Goal: Transaction & Acquisition: Book appointment/travel/reservation

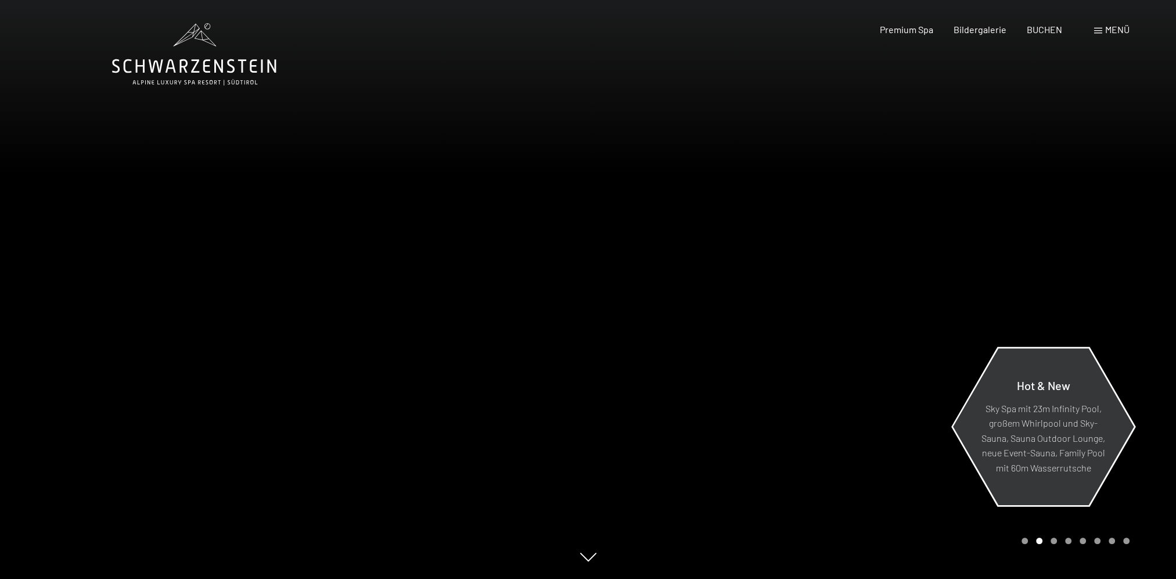
click at [1075, 444] on p "Sky Spa mit 23m Infinity Pool, großem Whirlpool und Sky-Sauna, Sauna Outdoor Lo…" at bounding box center [1044, 437] width 126 height 74
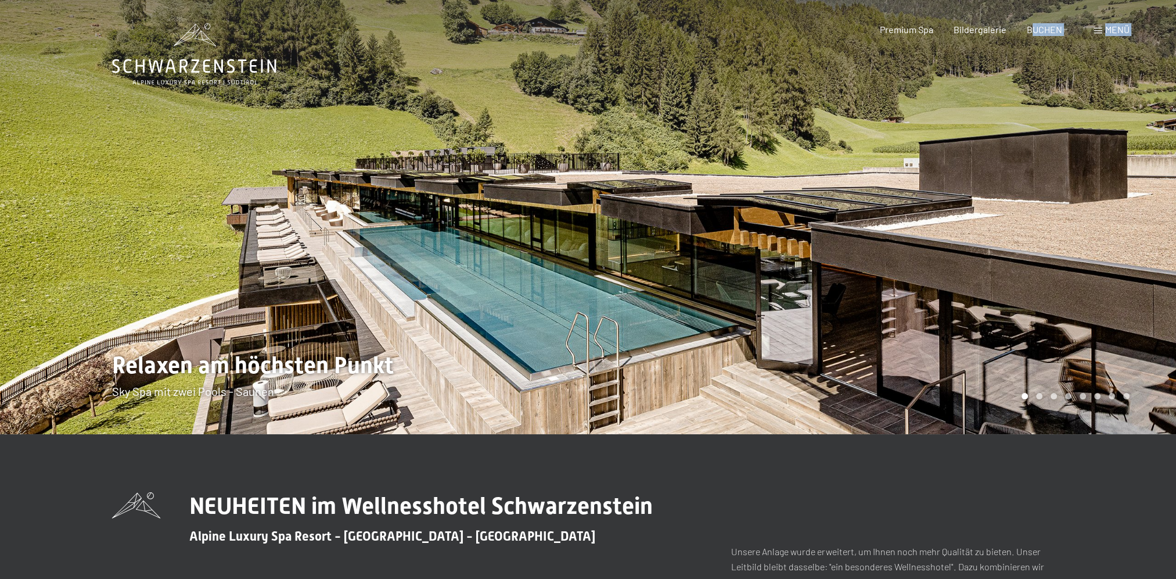
click at [1034, 36] on div "Buchen Anfragen Premium Spa Bildergalerie BUCHEN Menü DE IT EN Gutschein Bilder…" at bounding box center [984, 29] width 291 height 13
click at [1038, 26] on span "BUCHEN" at bounding box center [1044, 27] width 35 height 11
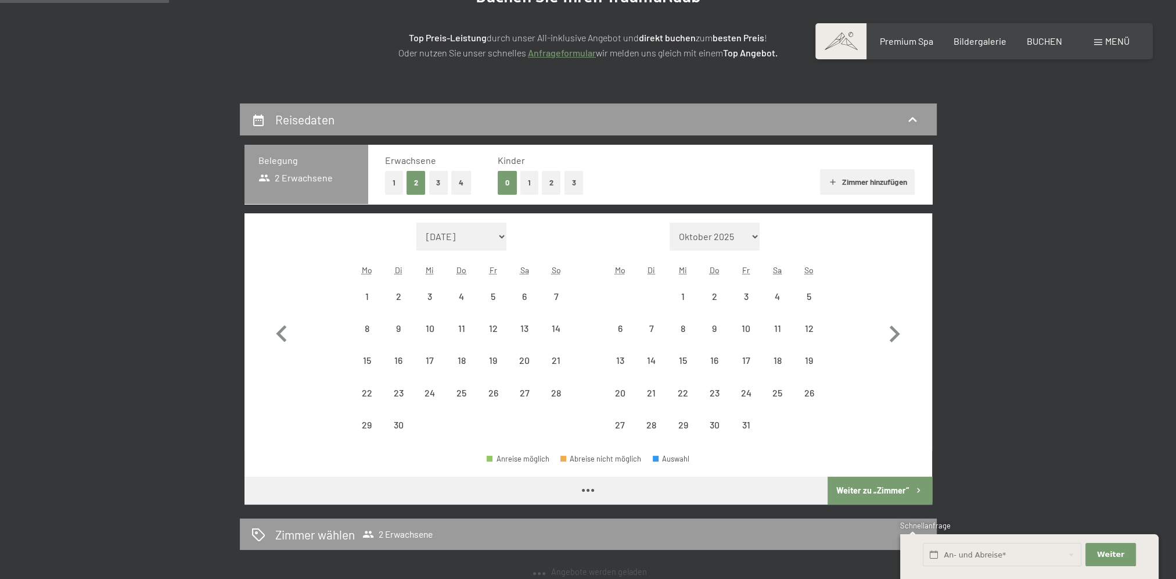
scroll to position [174, 0]
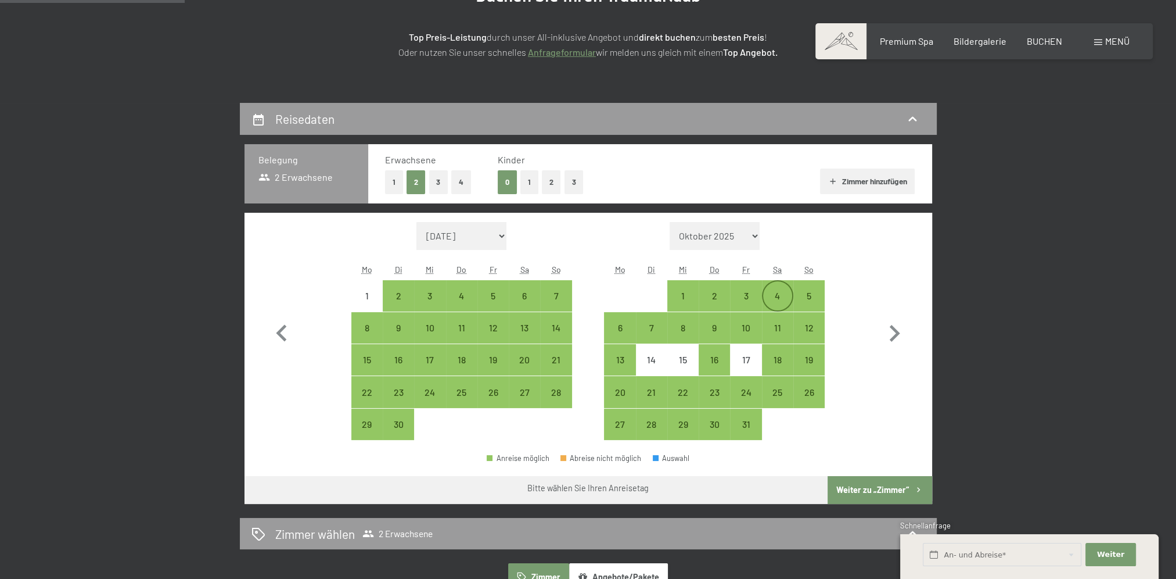
click at [770, 297] on div "4" at bounding box center [777, 305] width 29 height 29
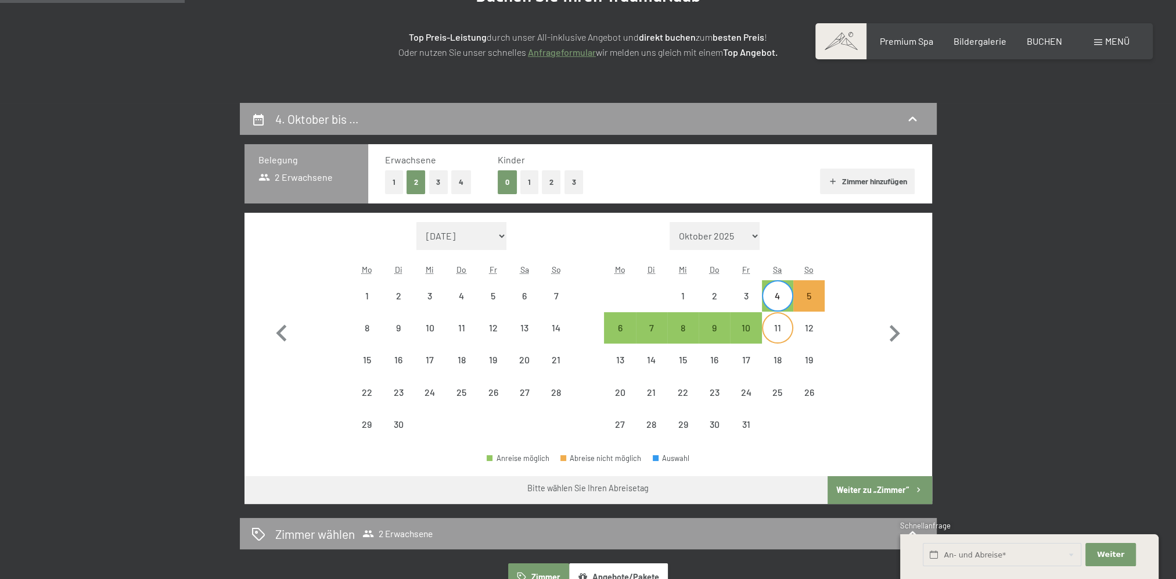
click at [772, 333] on div "11" at bounding box center [777, 337] width 29 height 29
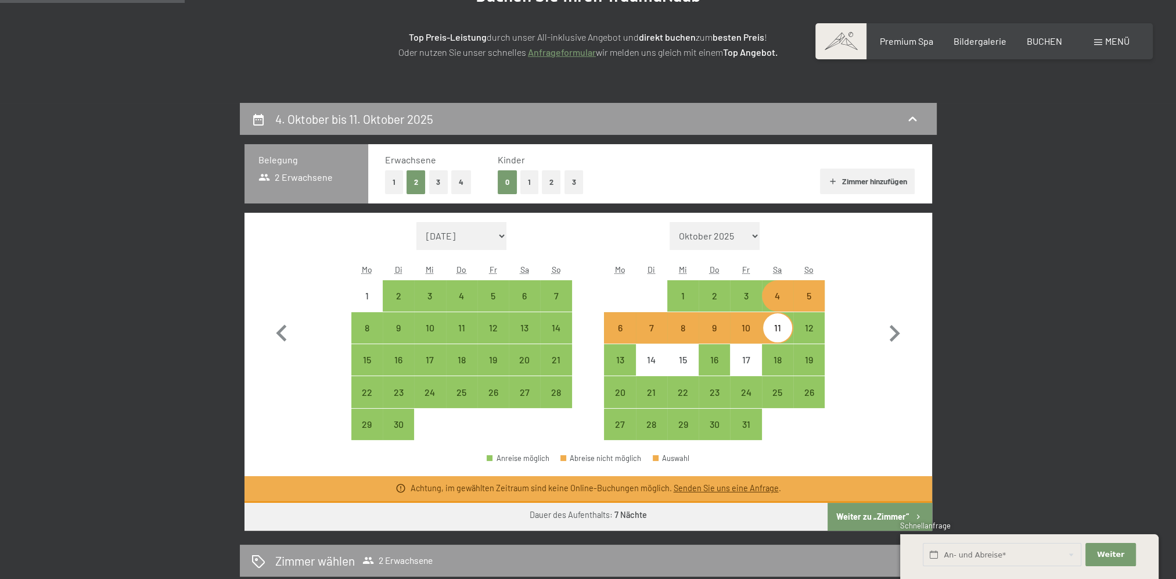
click at [872, 516] on button "Weiter zu „Zimmer“" at bounding box center [880, 516] width 104 height 28
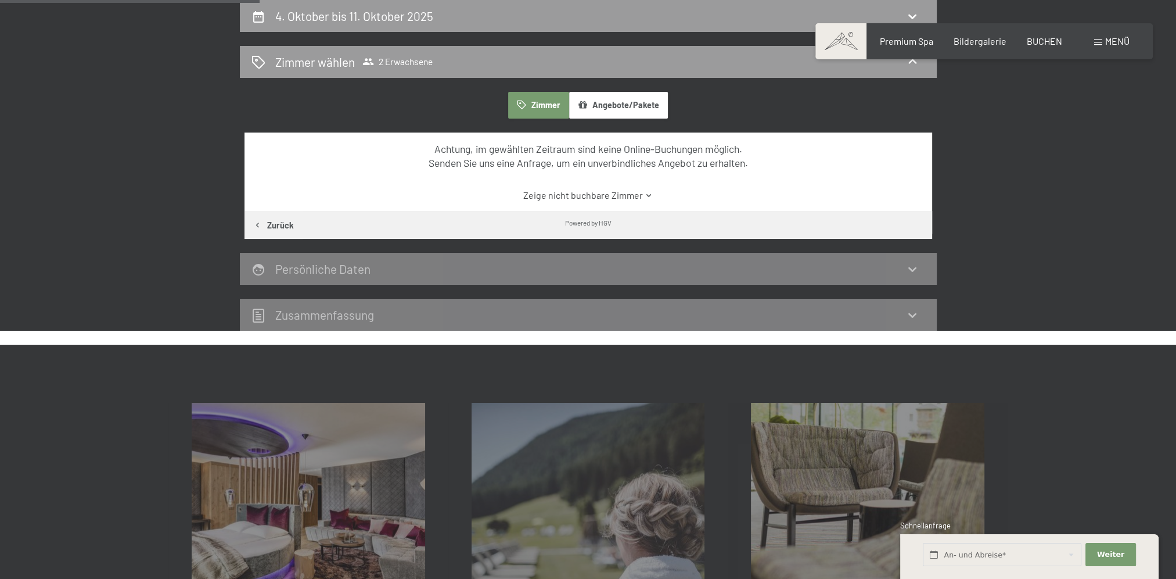
click at [623, 195] on link "Zeige nicht buchbare Zimmer" at bounding box center [588, 195] width 647 height 13
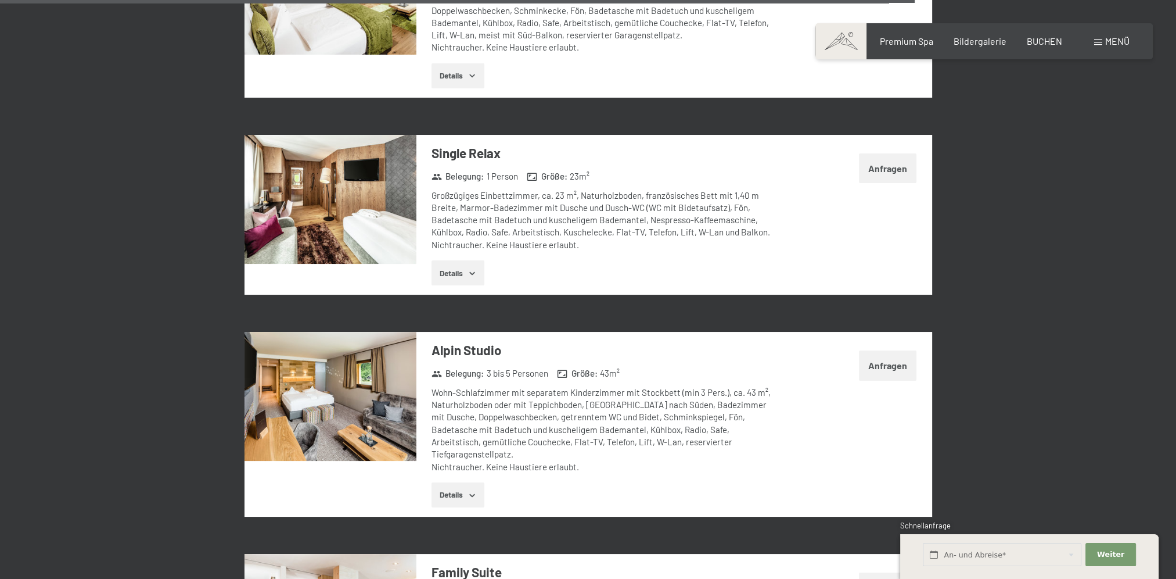
scroll to position [0, 0]
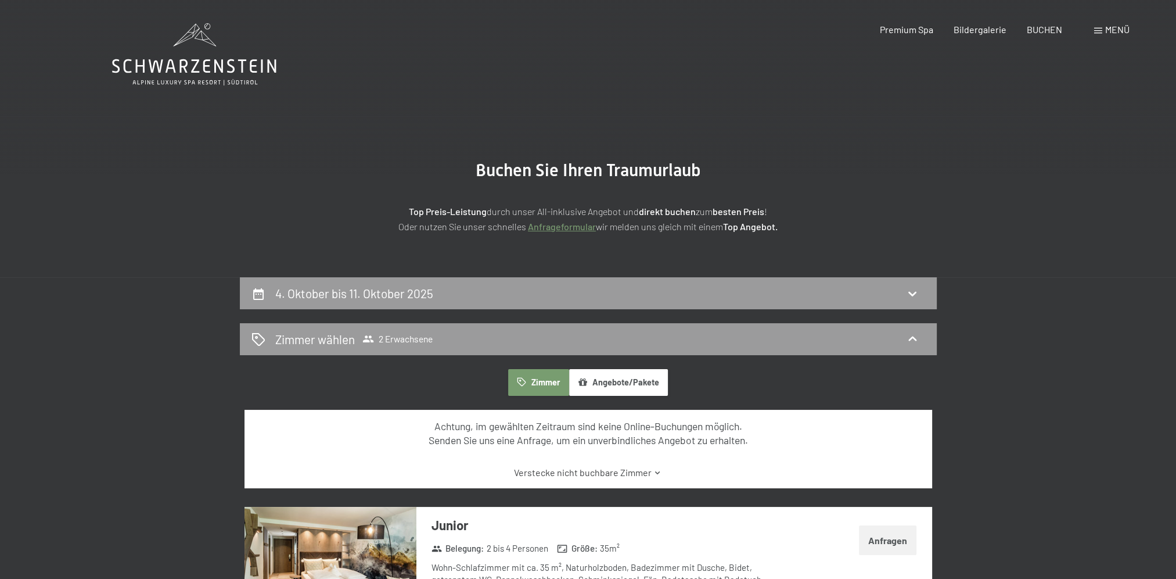
click at [906, 36] on div "Buchen Anfragen Premium Spa Bildergalerie BUCHEN Menü DE IT EN Gutschein Bilder…" at bounding box center [984, 29] width 291 height 13
click at [906, 30] on span "Premium Spa" at bounding box center [905, 27] width 53 height 11
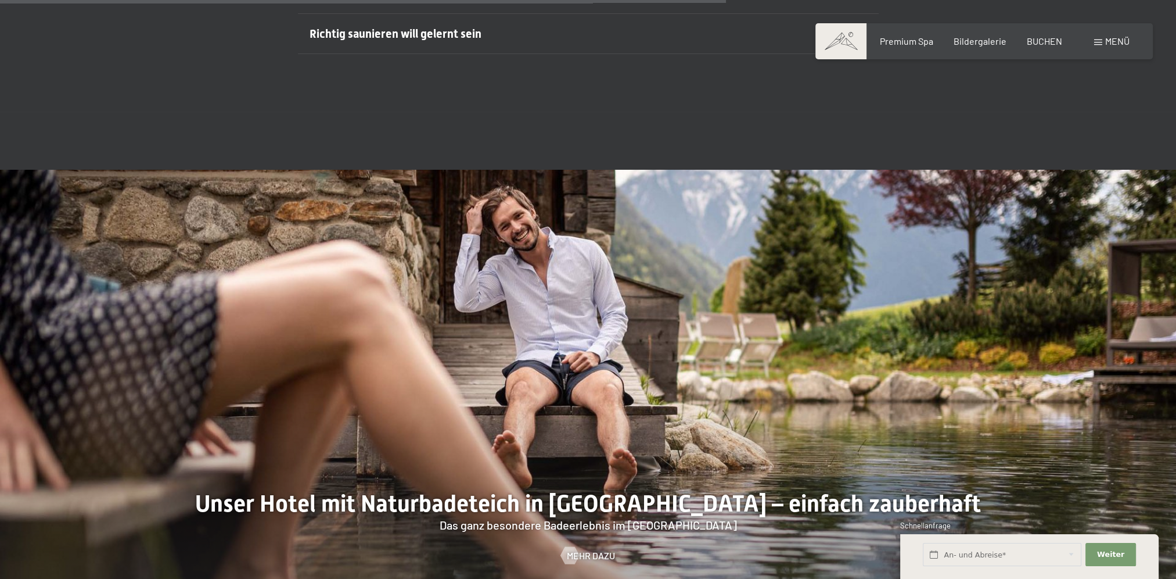
scroll to position [4763, 0]
